Goal: Task Accomplishment & Management: Use online tool/utility

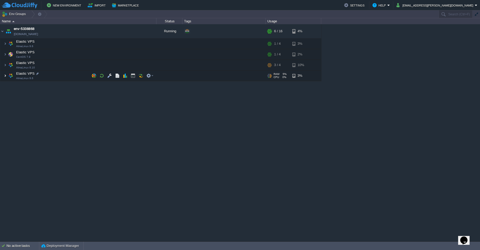
click at [6, 75] on img at bounding box center [5, 76] width 3 height 10
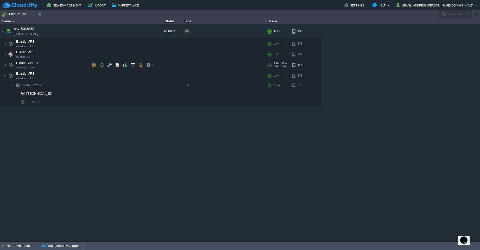
click at [3, 65] on span at bounding box center [1, 65] width 3 height 4
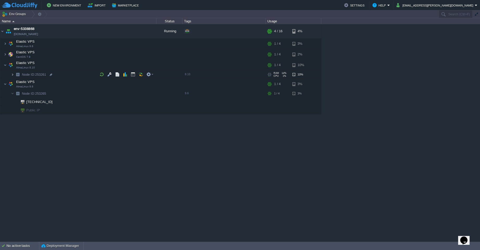
click at [13, 75] on img at bounding box center [12, 75] width 3 height 8
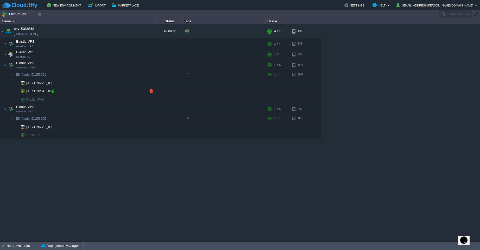
click at [54, 93] on div at bounding box center [53, 91] width 5 height 5
type input "[TECHNICAL_ID]"
click at [6, 66] on img at bounding box center [5, 65] width 3 height 10
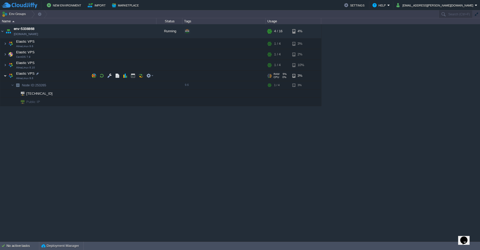
click at [6, 77] on img at bounding box center [5, 76] width 3 height 10
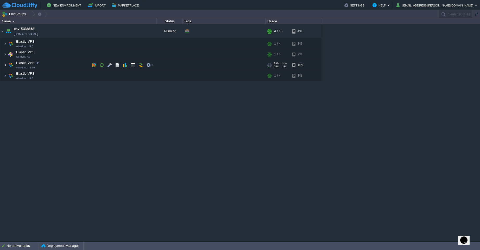
click at [6, 68] on img at bounding box center [5, 65] width 3 height 10
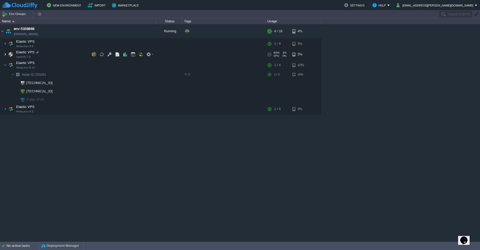
click at [5, 55] on img at bounding box center [5, 54] width 3 height 10
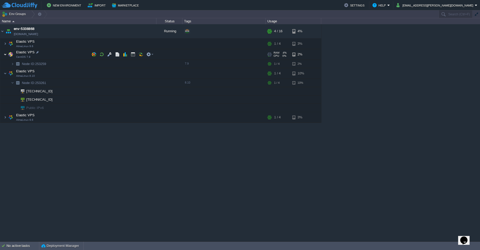
click at [5, 55] on img at bounding box center [5, 54] width 3 height 10
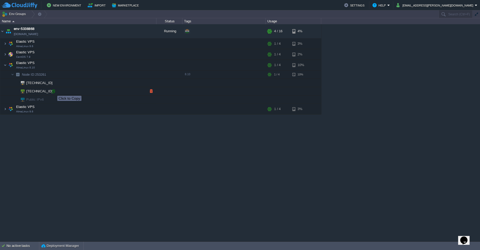
click at [53, 91] on div at bounding box center [53, 91] width 5 height 5
click at [4, 32] on img at bounding box center [2, 31] width 4 height 14
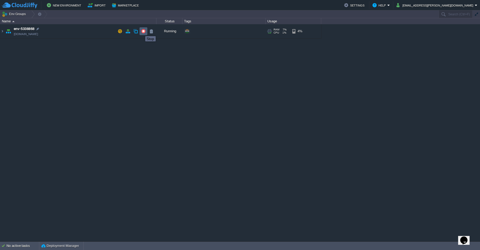
click at [141, 31] on button "button" at bounding box center [143, 31] width 5 height 5
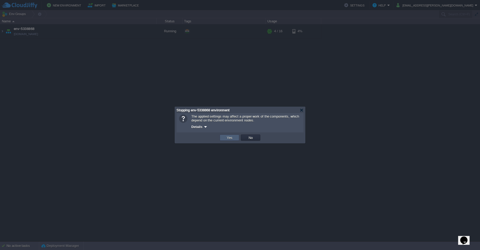
click at [231, 139] on button "Yes" at bounding box center [229, 137] width 9 height 5
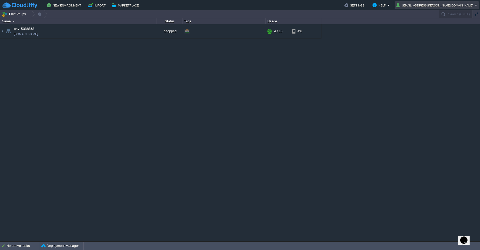
click at [440, 4] on button "[EMAIL_ADDRESS][PERSON_NAME][DOMAIN_NAME]" at bounding box center [435, 5] width 78 height 6
click at [423, 28] on span "Sign out" at bounding box center [422, 27] width 12 height 4
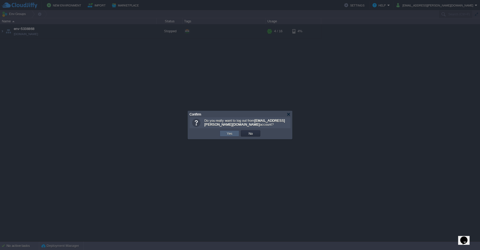
click at [227, 134] on button "Yes" at bounding box center [229, 133] width 9 height 5
